Goal: Information Seeking & Learning: Learn about a topic

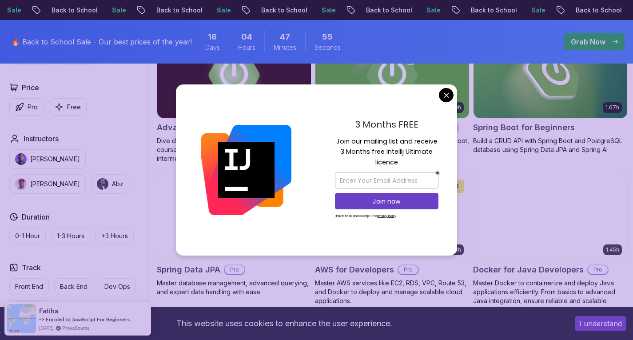
scroll to position [296, 0]
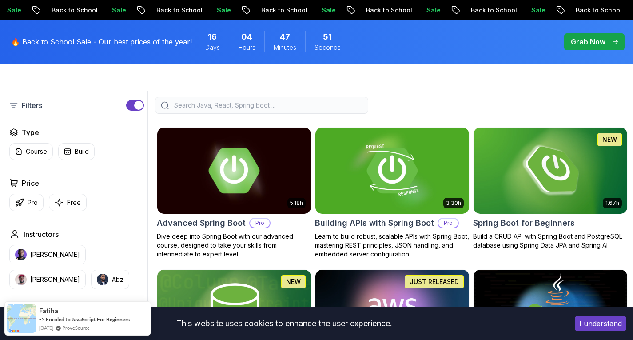
scroll to position [148, 0]
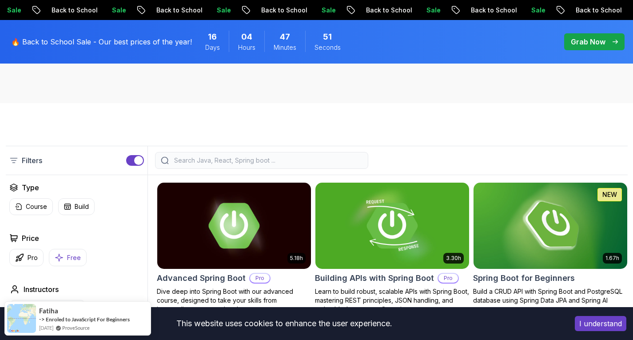
click at [80, 257] on p "Free" at bounding box center [74, 257] width 14 height 9
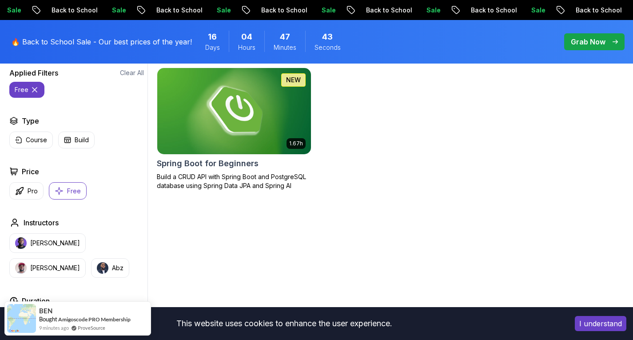
scroll to position [222, 0]
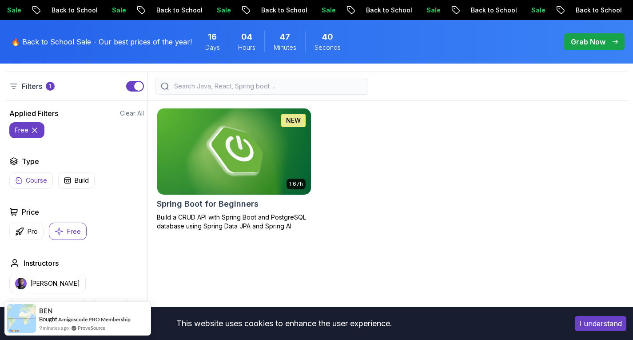
click at [36, 128] on icon at bounding box center [34, 130] width 9 height 9
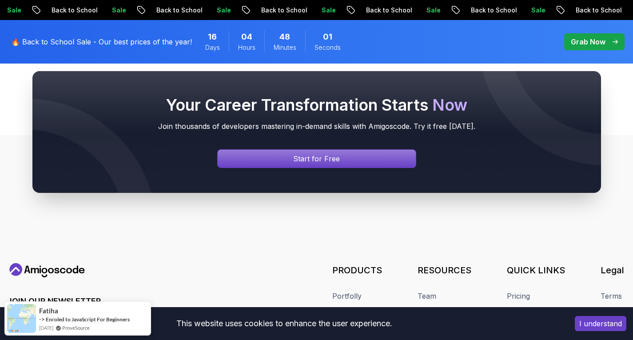
scroll to position [1044, 0]
